Goal: Task Accomplishment & Management: Manage account settings

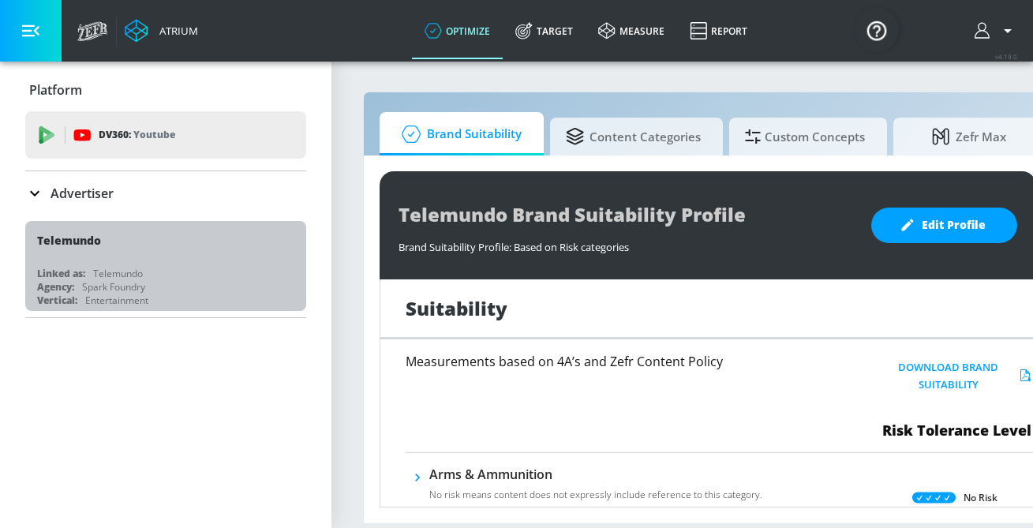
click at [166, 256] on div "Telemundo" at bounding box center [169, 240] width 265 height 38
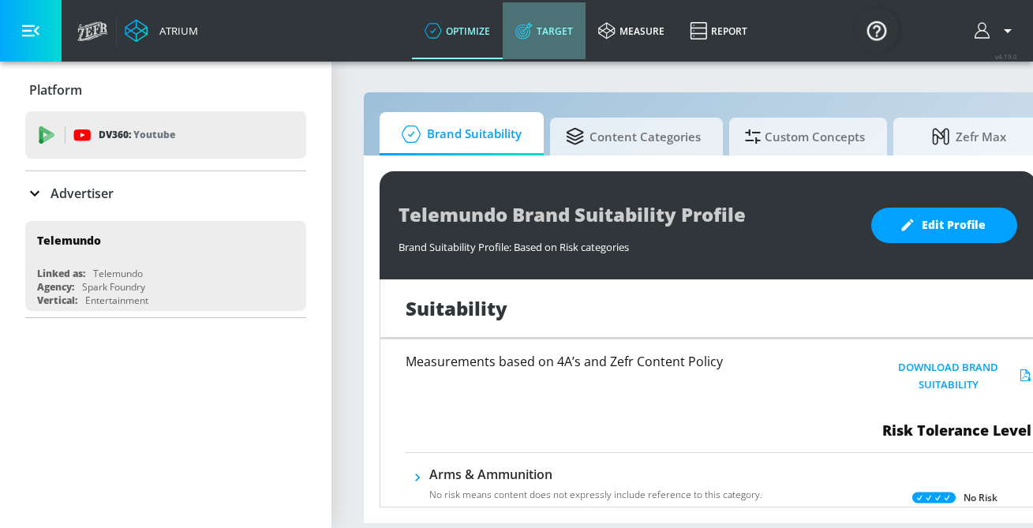
click at [538, 24] on link "Target" at bounding box center [544, 30] width 83 height 57
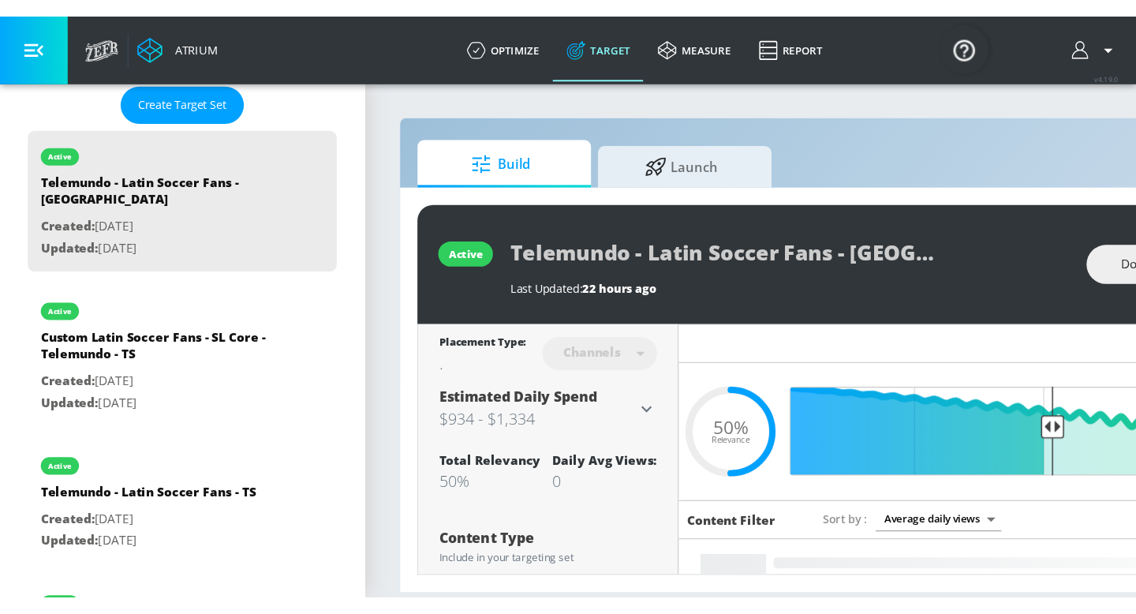
scroll to position [416, 0]
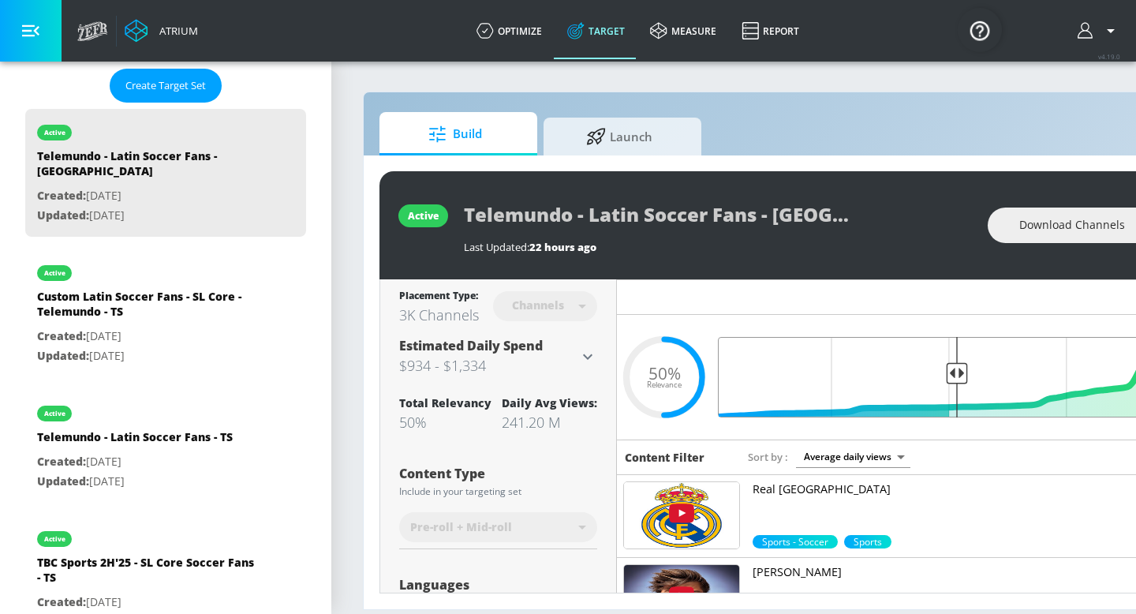
drag, startPoint x: 961, startPoint y: 372, endPoint x: 973, endPoint y: 373, distance: 11.9
click at [973, 373] on input "Final Threshold" at bounding box center [948, 377] width 442 height 80
drag, startPoint x: 960, startPoint y: 372, endPoint x: 926, endPoint y: 371, distance: 34.0
click at [926, 371] on input "Final Threshold" at bounding box center [948, 377] width 442 height 80
drag, startPoint x: 955, startPoint y: 372, endPoint x: 914, endPoint y: 369, distance: 40.3
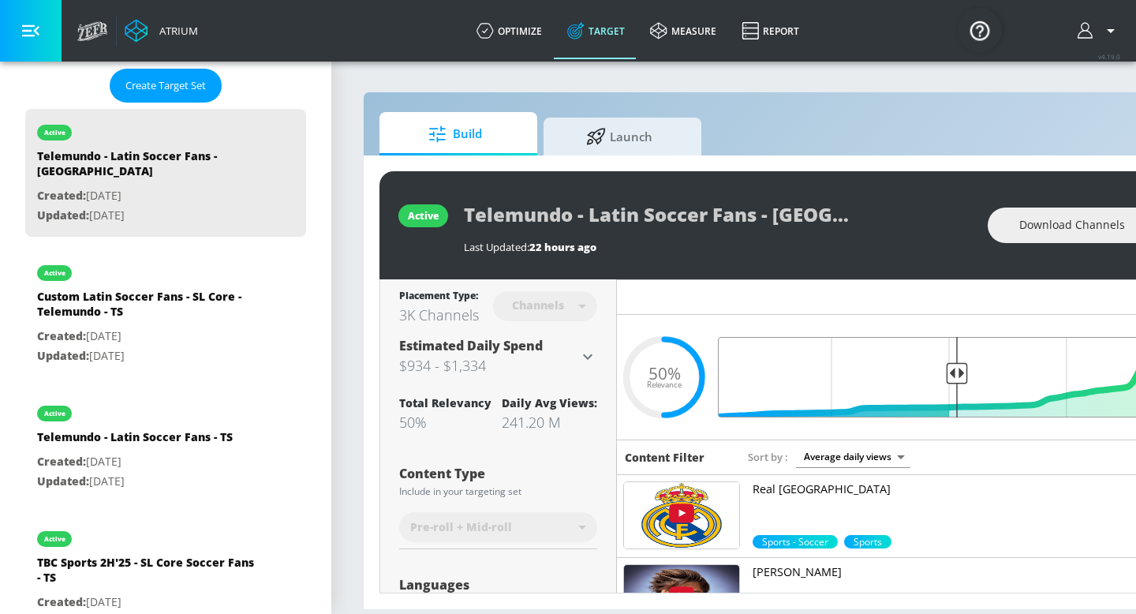
click at [914, 369] on input "Final Threshold" at bounding box center [948, 377] width 442 height 80
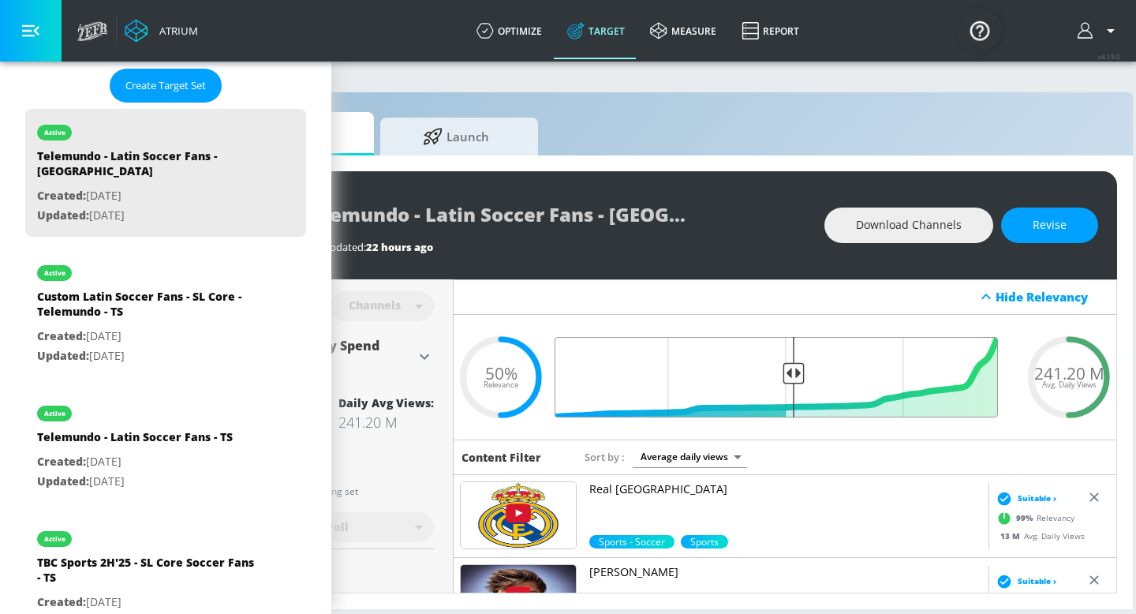
scroll to position [0, 168]
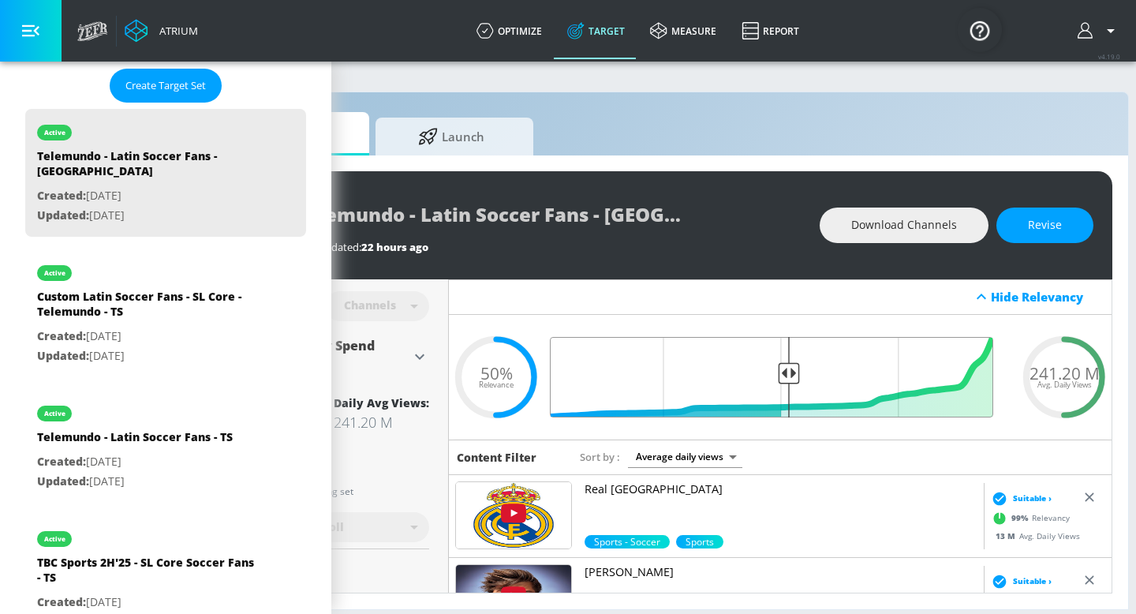
drag, startPoint x: 790, startPoint y: 373, endPoint x: 768, endPoint y: 372, distance: 22.1
click at [768, 373] on input "Final Threshold" at bounding box center [780, 377] width 442 height 80
click at [1032, 234] on span "Revise" at bounding box center [1045, 225] width 34 height 20
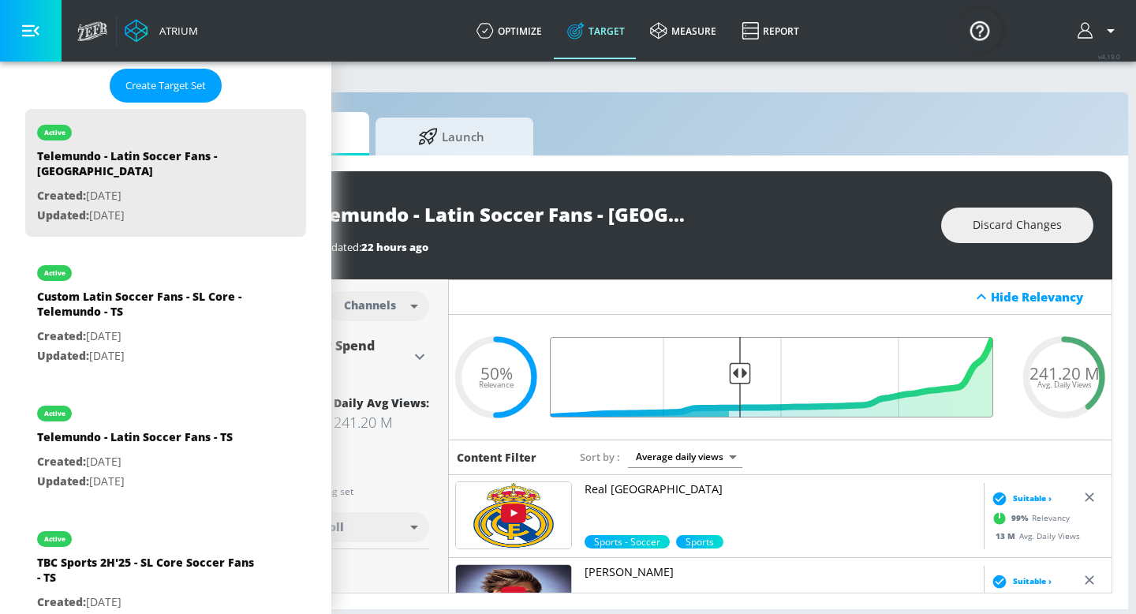
drag, startPoint x: 790, startPoint y: 372, endPoint x: 738, endPoint y: 374, distance: 52.1
click at [738, 374] on input "Final Threshold" at bounding box center [780, 377] width 442 height 80
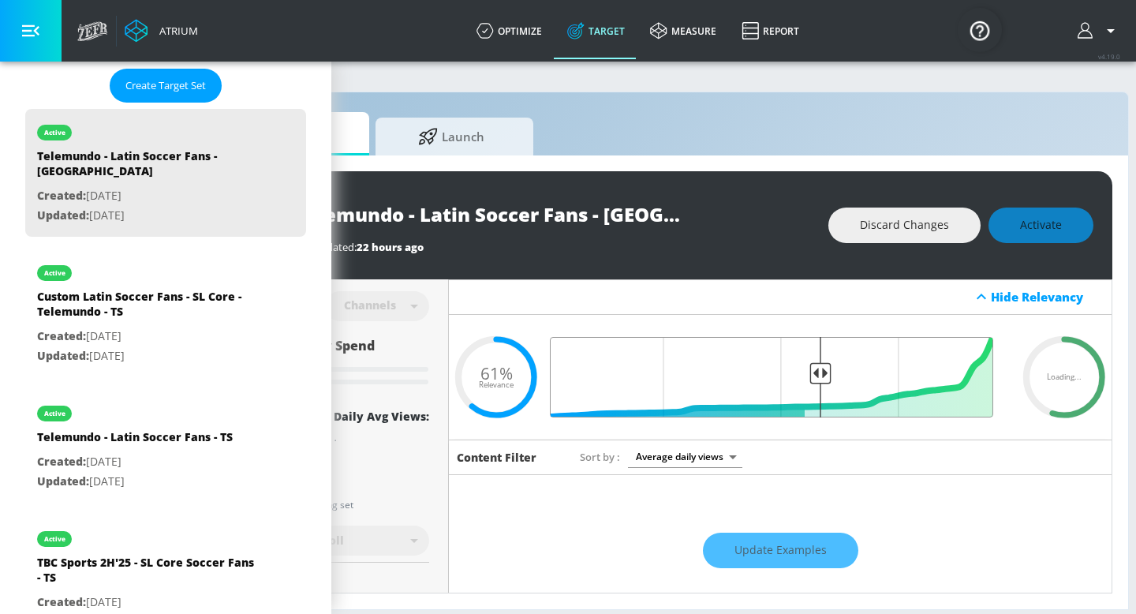
drag, startPoint x: 738, startPoint y: 374, endPoint x: 821, endPoint y: 372, distance: 82.9
click at [821, 373] on input "Final Threshold" at bounding box center [780, 377] width 442 height 80
drag, startPoint x: 821, startPoint y: 372, endPoint x: 854, endPoint y: 372, distance: 32.3
click at [854, 373] on input "Final Threshold" at bounding box center [780, 377] width 442 height 80
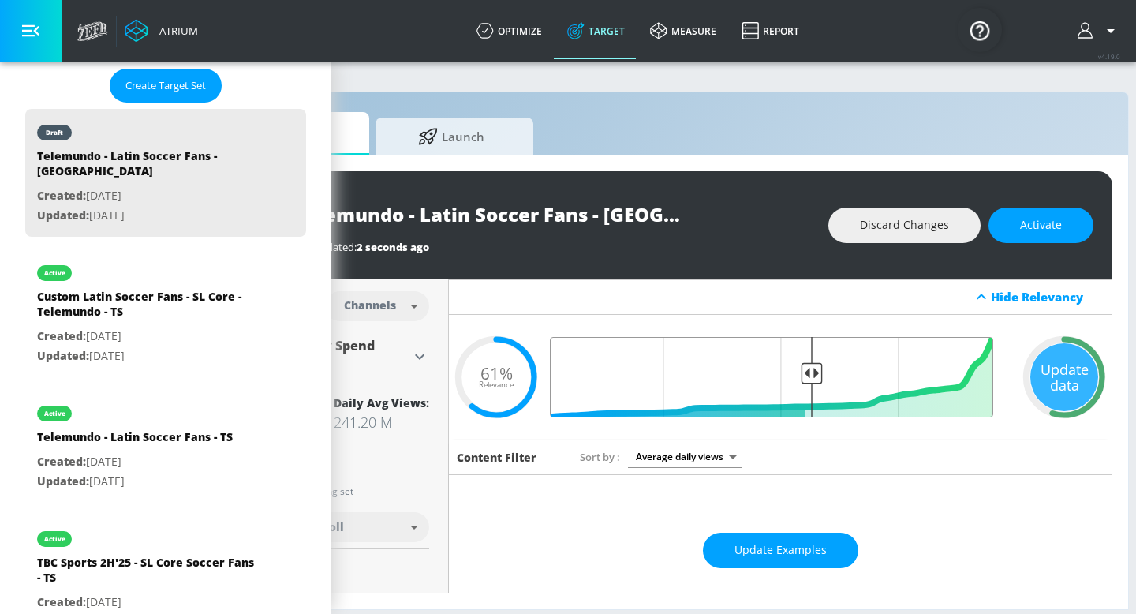
drag, startPoint x: 738, startPoint y: 373, endPoint x: 813, endPoint y: 377, distance: 75.0
click at [813, 377] on input "Final Threshold" at bounding box center [780, 377] width 442 height 80
drag, startPoint x: 811, startPoint y: 376, endPoint x: 844, endPoint y: 376, distance: 33.1
click at [844, 376] on input "Final Threshold" at bounding box center [780, 377] width 442 height 80
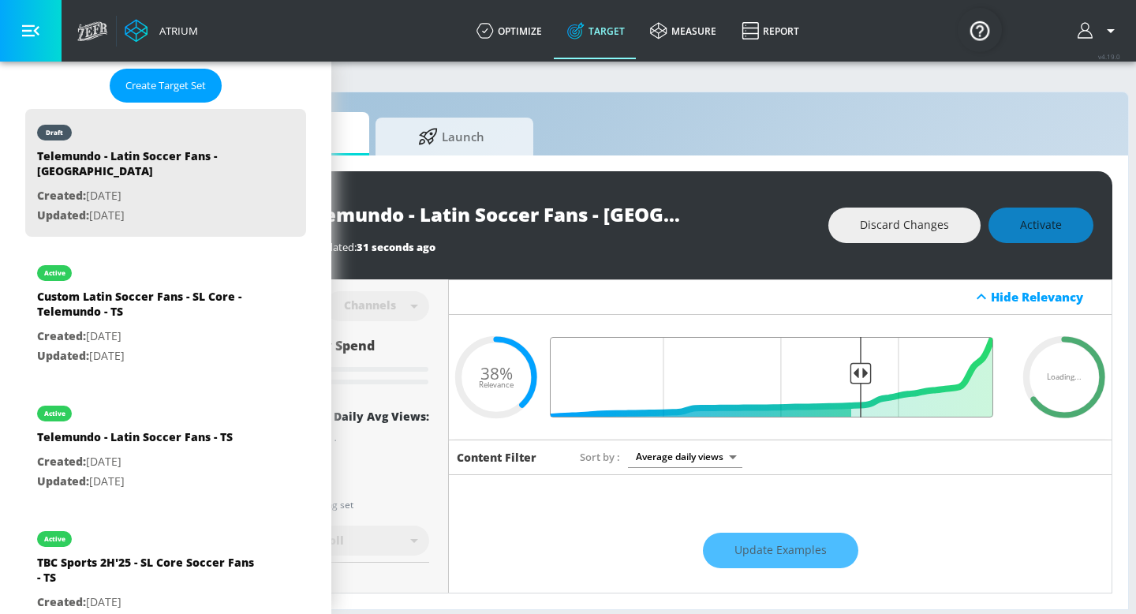
drag, startPoint x: 843, startPoint y: 373, endPoint x: 861, endPoint y: 374, distance: 17.4
click at [861, 374] on input "Final Threshold" at bounding box center [780, 377] width 442 height 80
drag, startPoint x: 861, startPoint y: 374, endPoint x: 879, endPoint y: 376, distance: 18.3
click at [879, 376] on input "Final Threshold" at bounding box center [780, 377] width 442 height 80
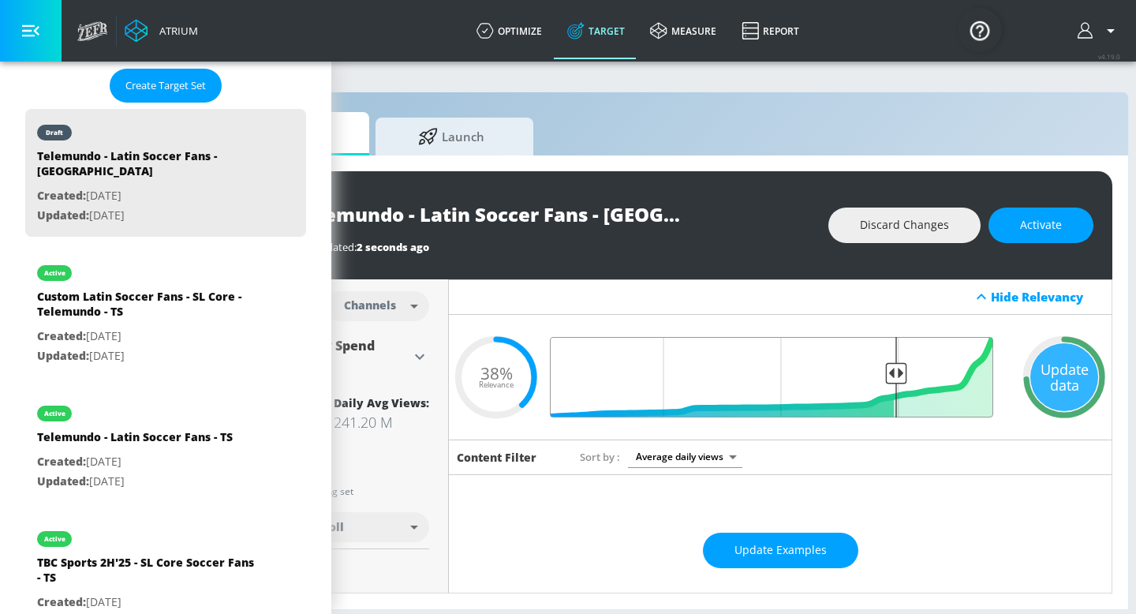
drag, startPoint x: 844, startPoint y: 368, endPoint x: 897, endPoint y: 376, distance: 53.4
click at [897, 376] on input "Final Threshold" at bounding box center [780, 377] width 442 height 80
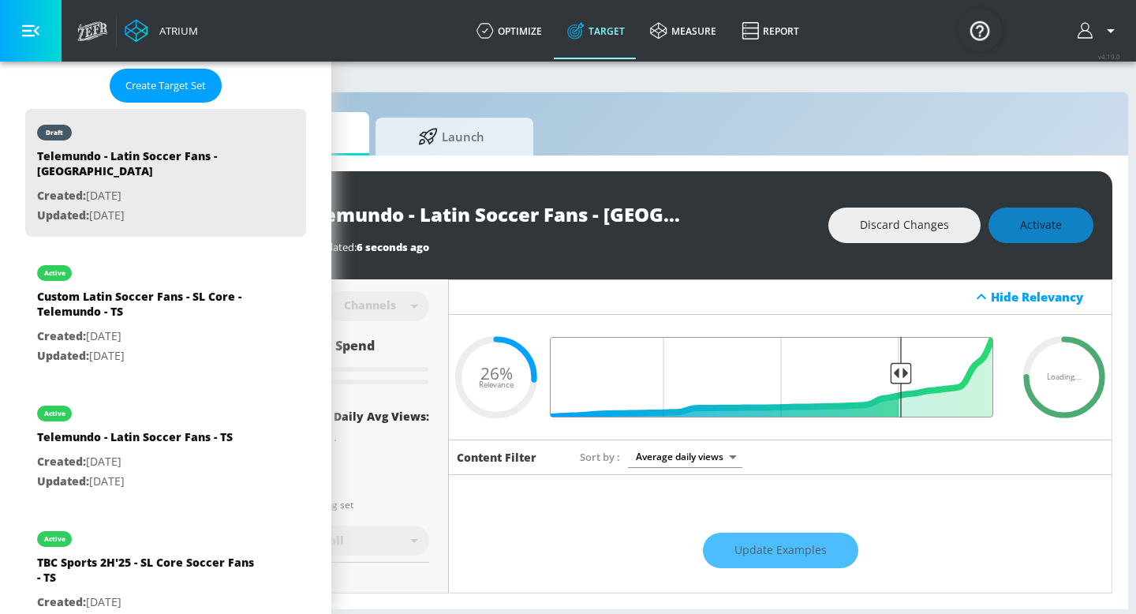
type input "0.25"
click at [899, 376] on input "Final Threshold" at bounding box center [780, 377] width 442 height 80
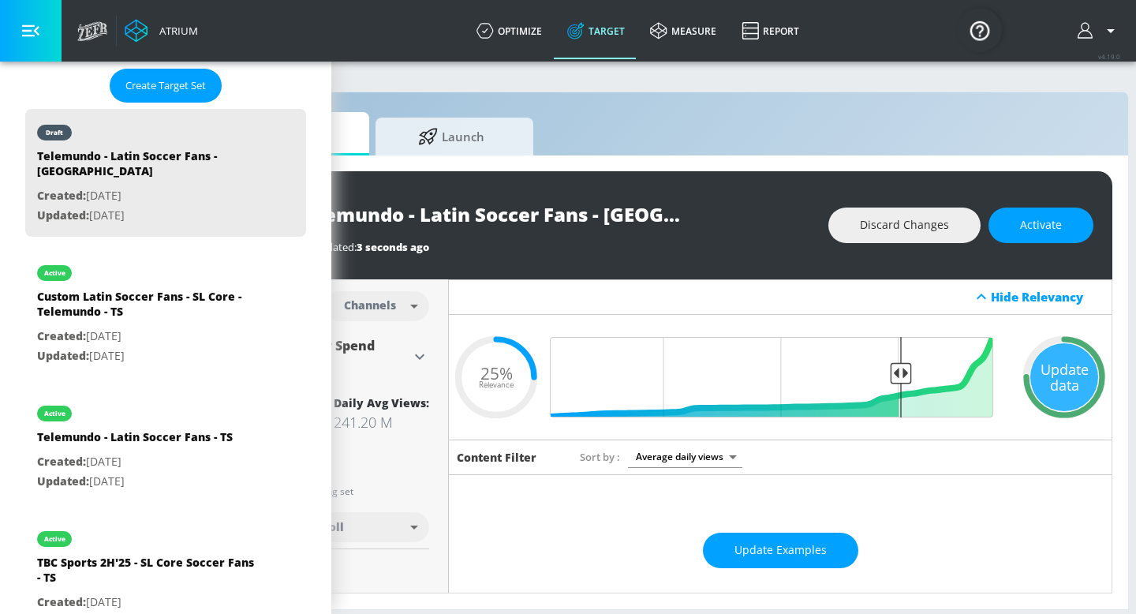
click at [1023, 234] on span "Activate" at bounding box center [1041, 225] width 42 height 20
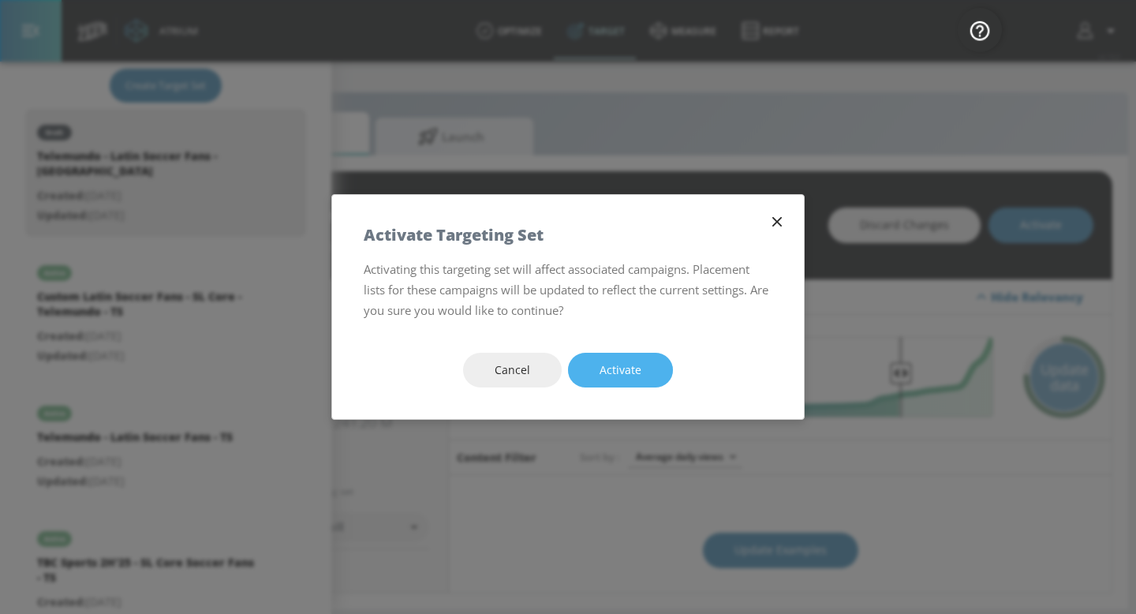
click at [648, 364] on button "Activate" at bounding box center [620, 371] width 105 height 36
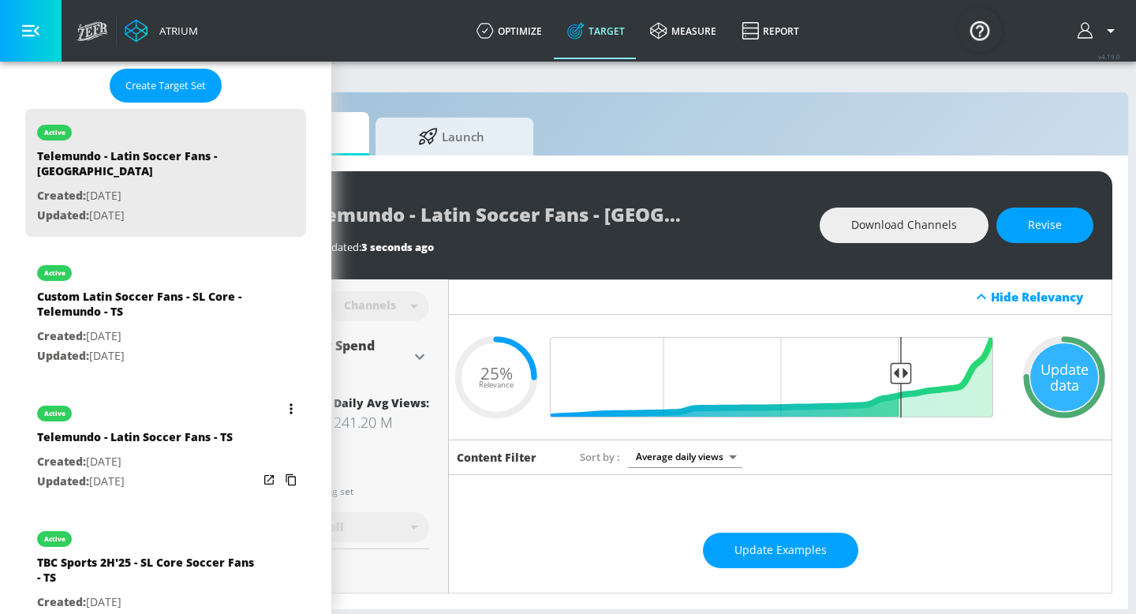
click at [185, 452] on p "Created: [DATE]" at bounding box center [135, 462] width 196 height 20
type input "Telemundo - Latin Soccer Fans - TS"
type input "videos"
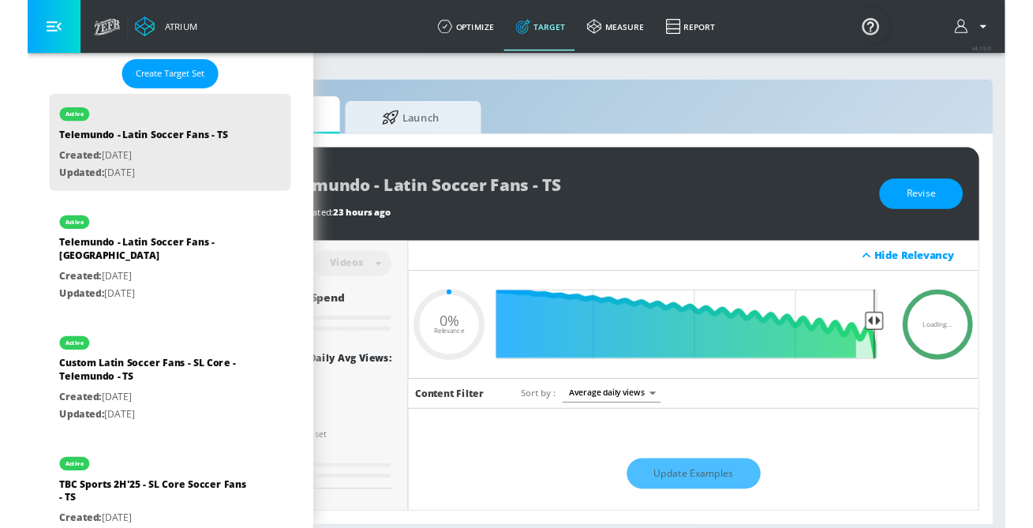
scroll to position [0, 192]
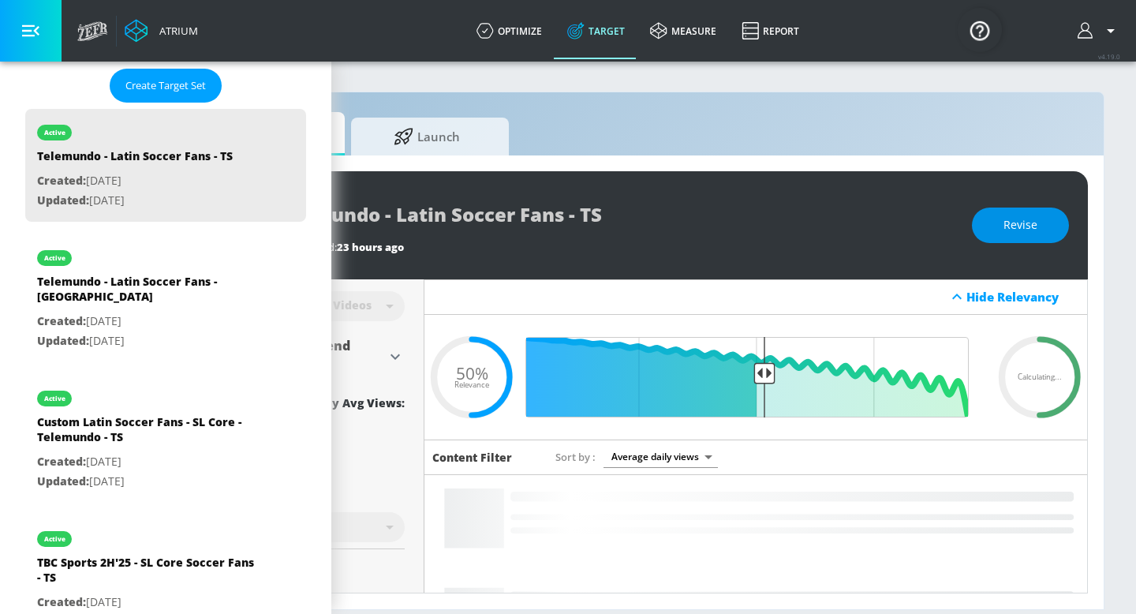
click at [1028, 222] on span "Revise" at bounding box center [1020, 225] width 34 height 20
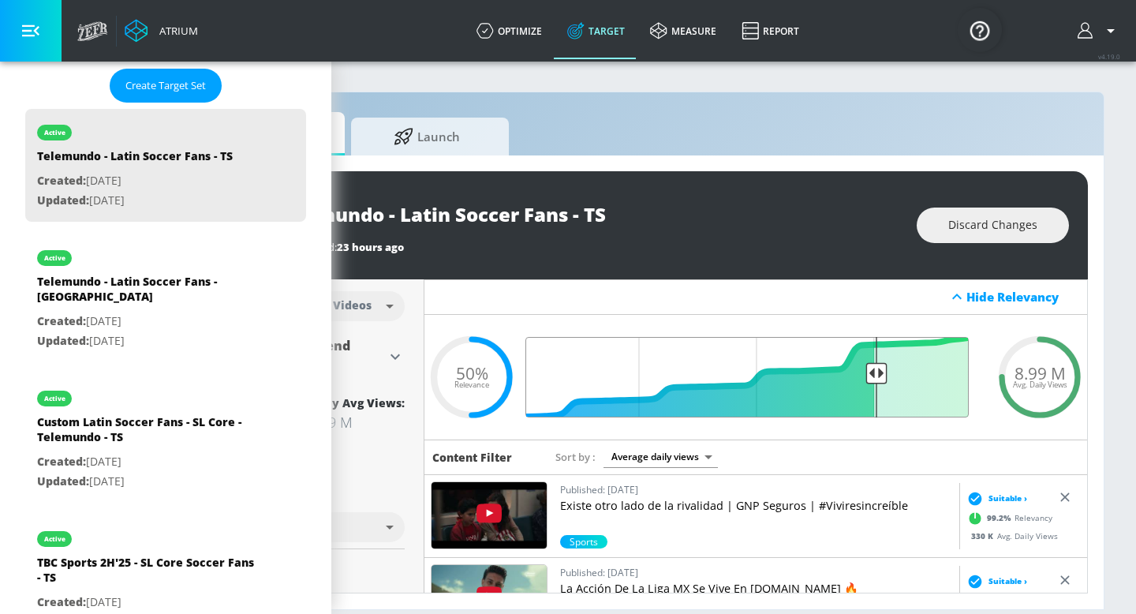
drag, startPoint x: 763, startPoint y: 373, endPoint x: 874, endPoint y: 375, distance: 111.2
type input "0.25"
click at [874, 375] on input "Final Threshold" at bounding box center [756, 377] width 442 height 80
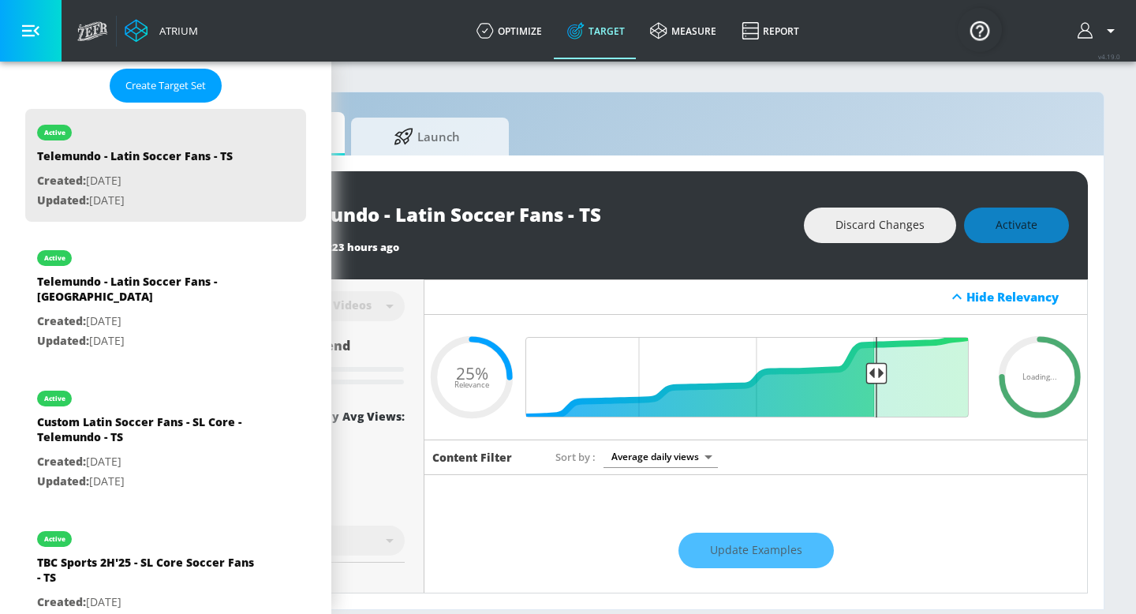
click at [1008, 237] on div "Discard Changes Activate" at bounding box center [936, 225] width 265 height 36
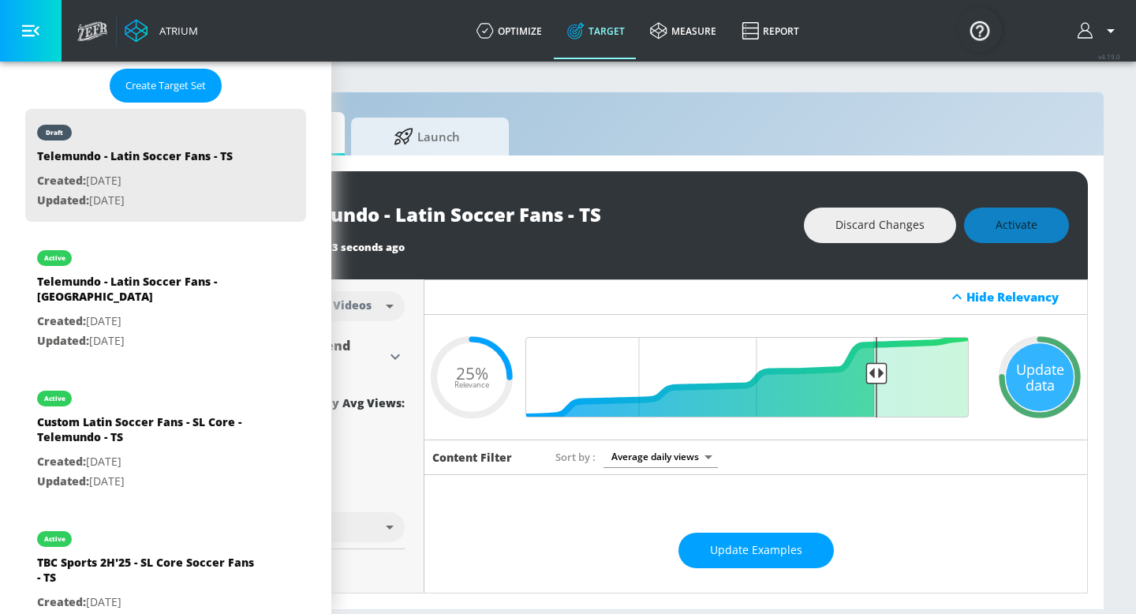
click at [1000, 224] on div "Discard Changes Activate" at bounding box center [936, 225] width 265 height 36
click at [1011, 226] on span "Activate" at bounding box center [1017, 225] width 42 height 20
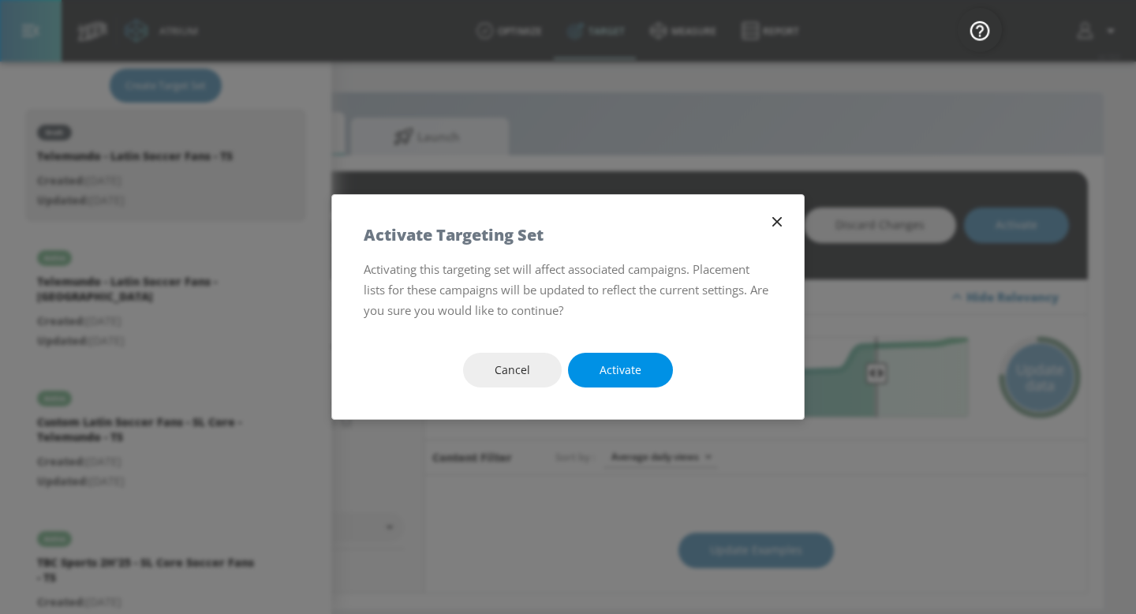
click at [651, 368] on button "Activate" at bounding box center [620, 371] width 105 height 36
